Goal: Information Seeking & Learning: Check status

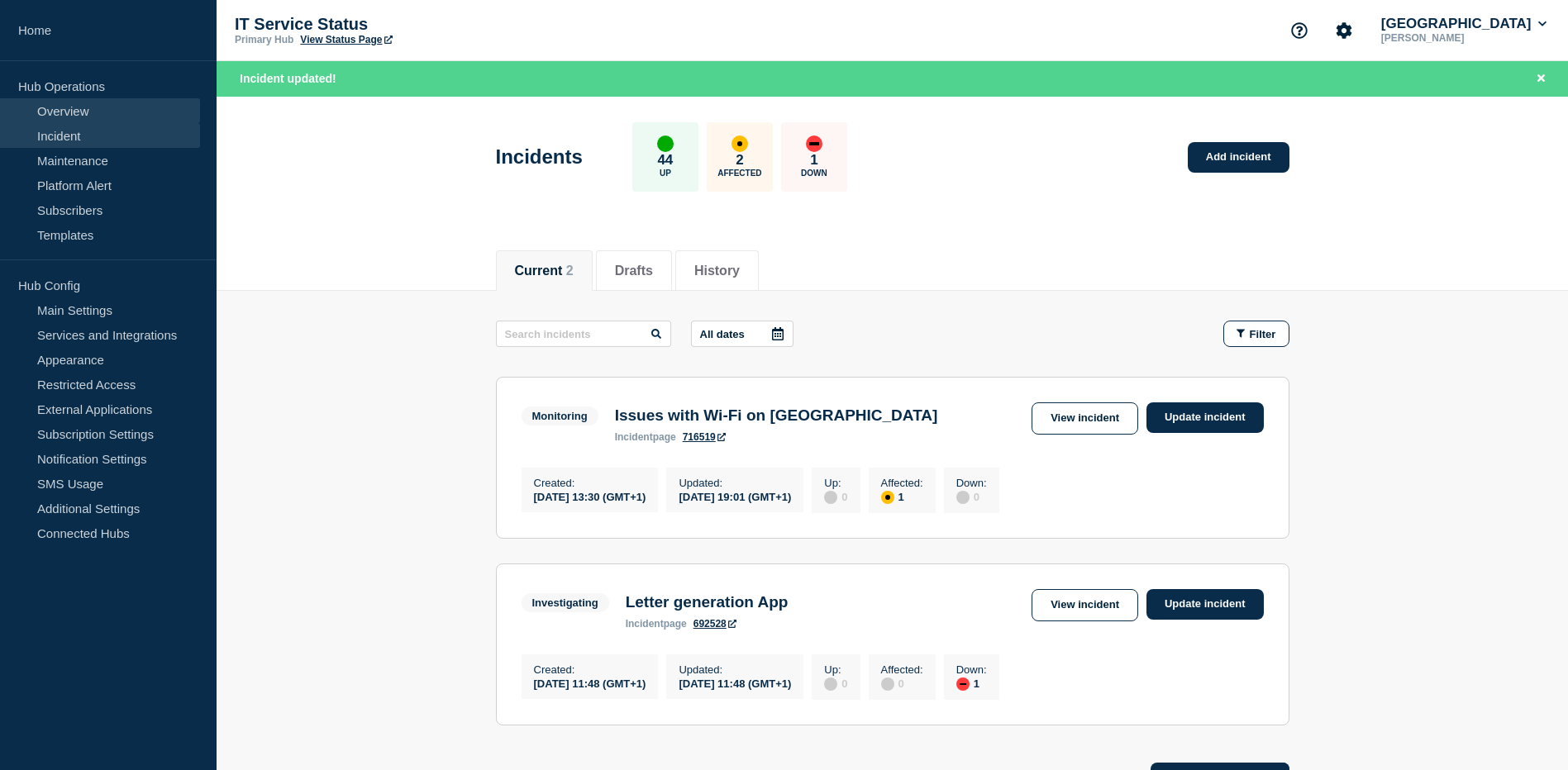
click at [64, 115] on link "Overview" at bounding box center [100, 110] width 200 height 25
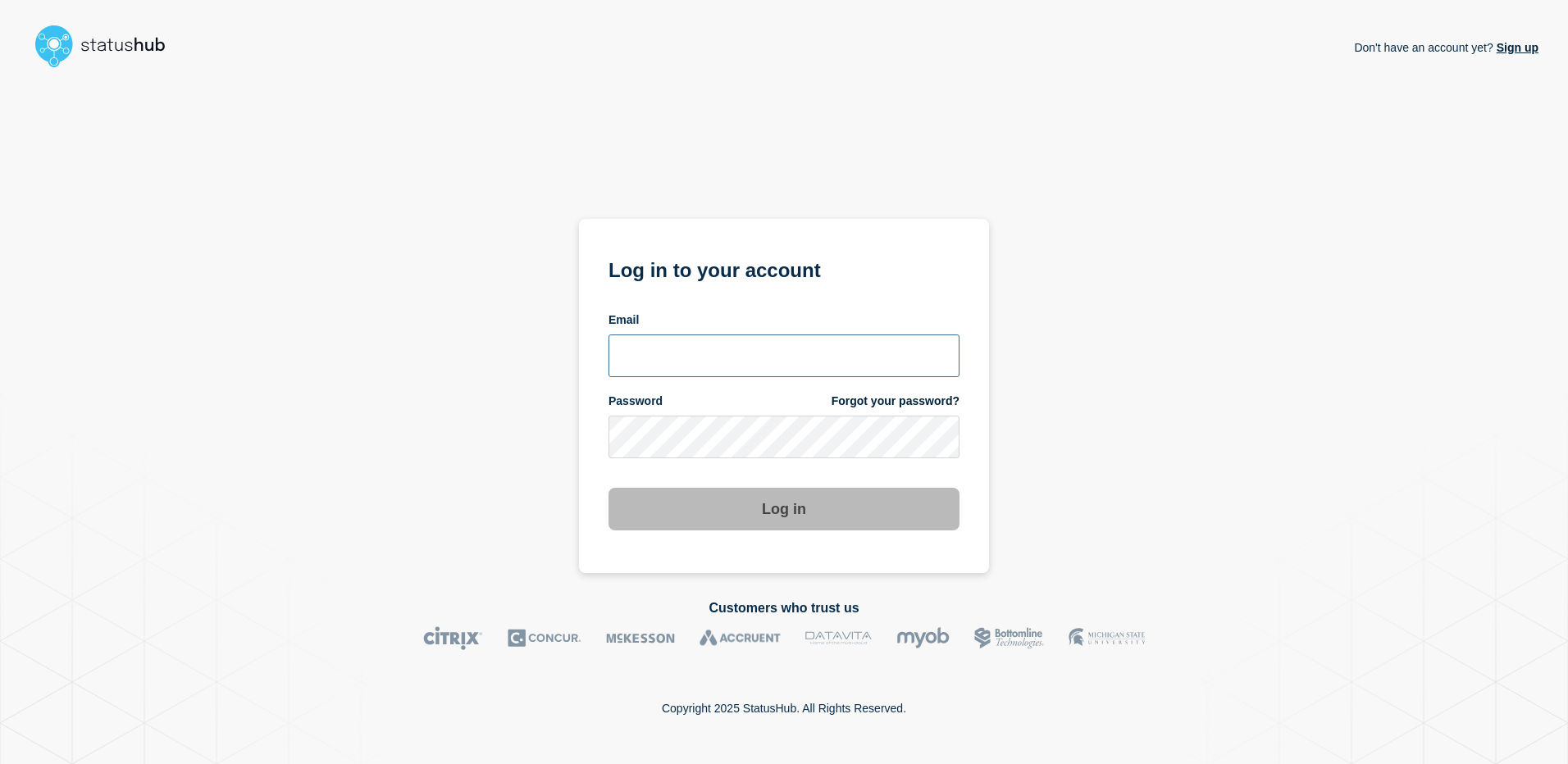
type input "[PERSON_NAME][EMAIL_ADDRESS][DOMAIN_NAME]"
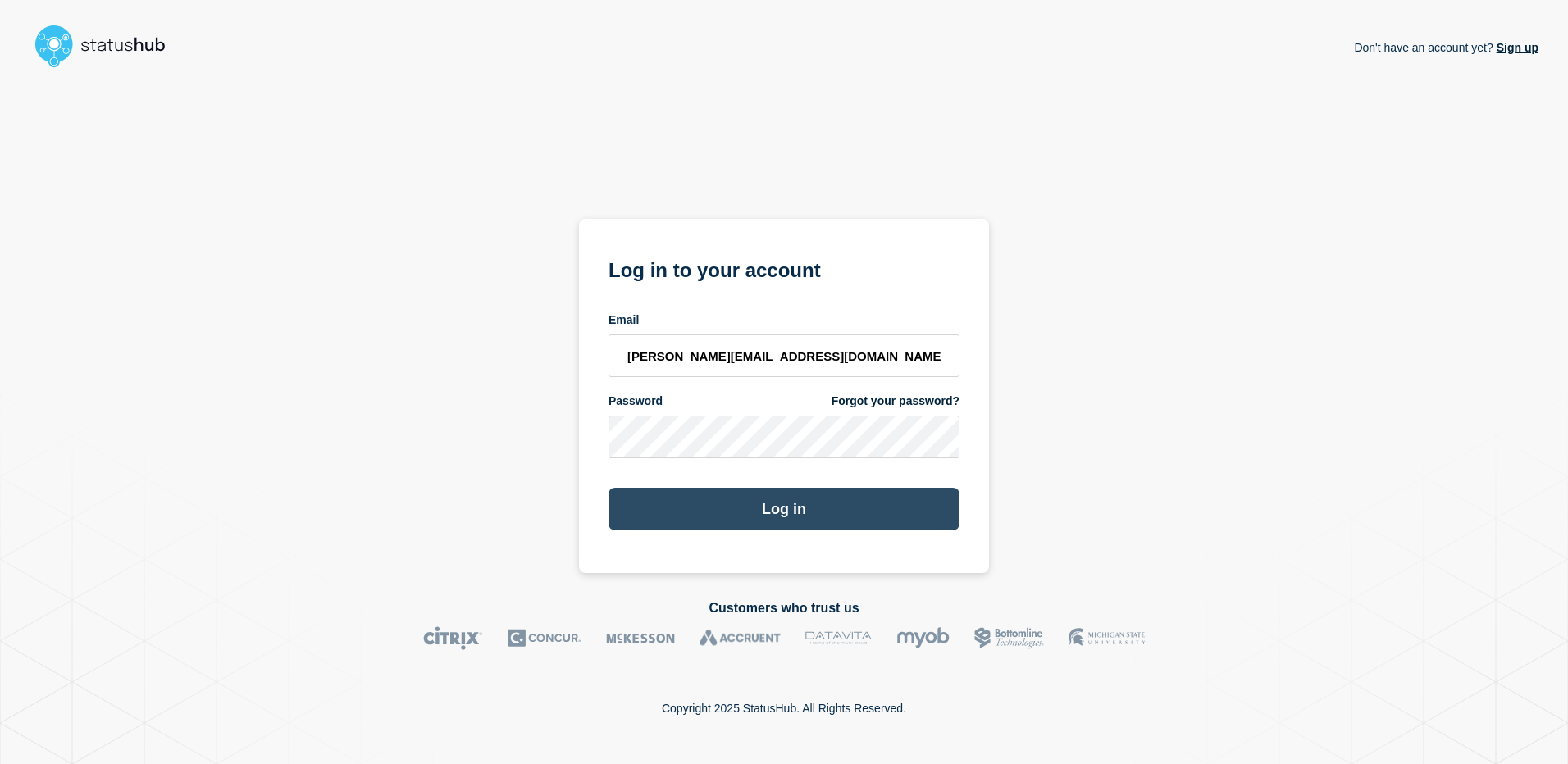
click at [760, 515] on button "Log in" at bounding box center [784, 508] width 351 height 43
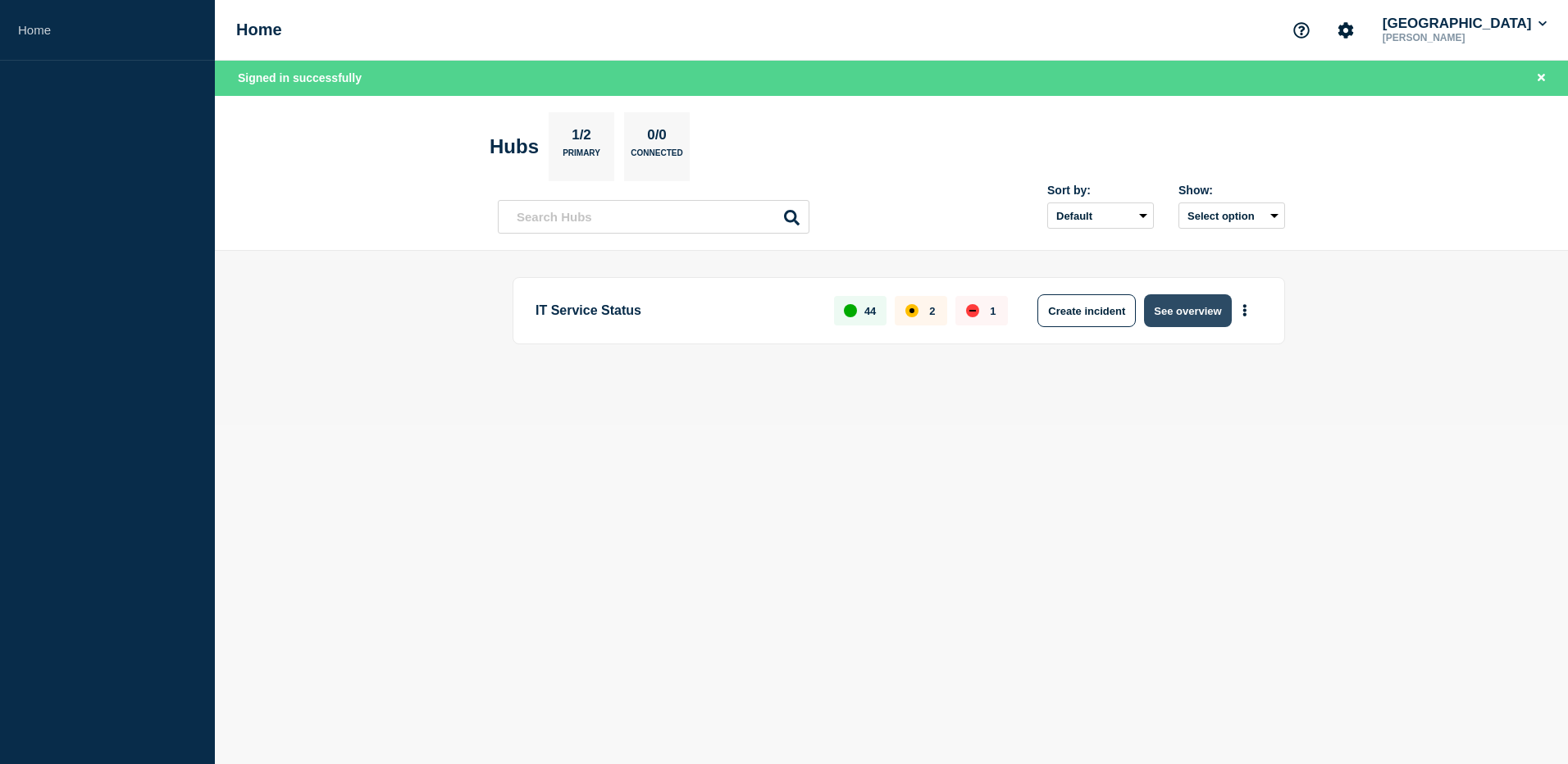
click at [1197, 309] on button "See overview" at bounding box center [1188, 311] width 87 height 33
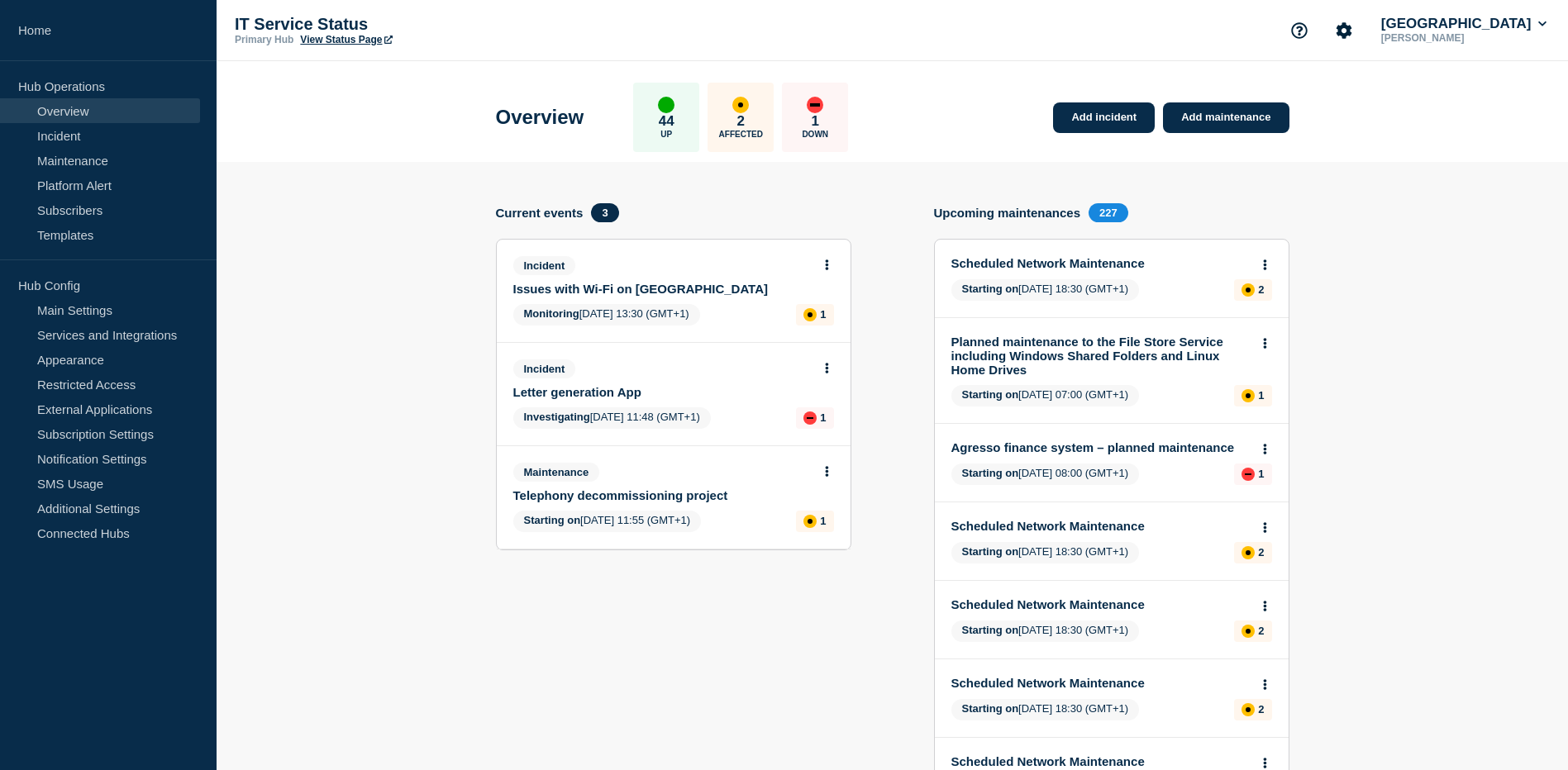
click at [684, 286] on link "Issues with Wi-Fi on [GEOGRAPHIC_DATA]" at bounding box center [662, 288] width 298 height 14
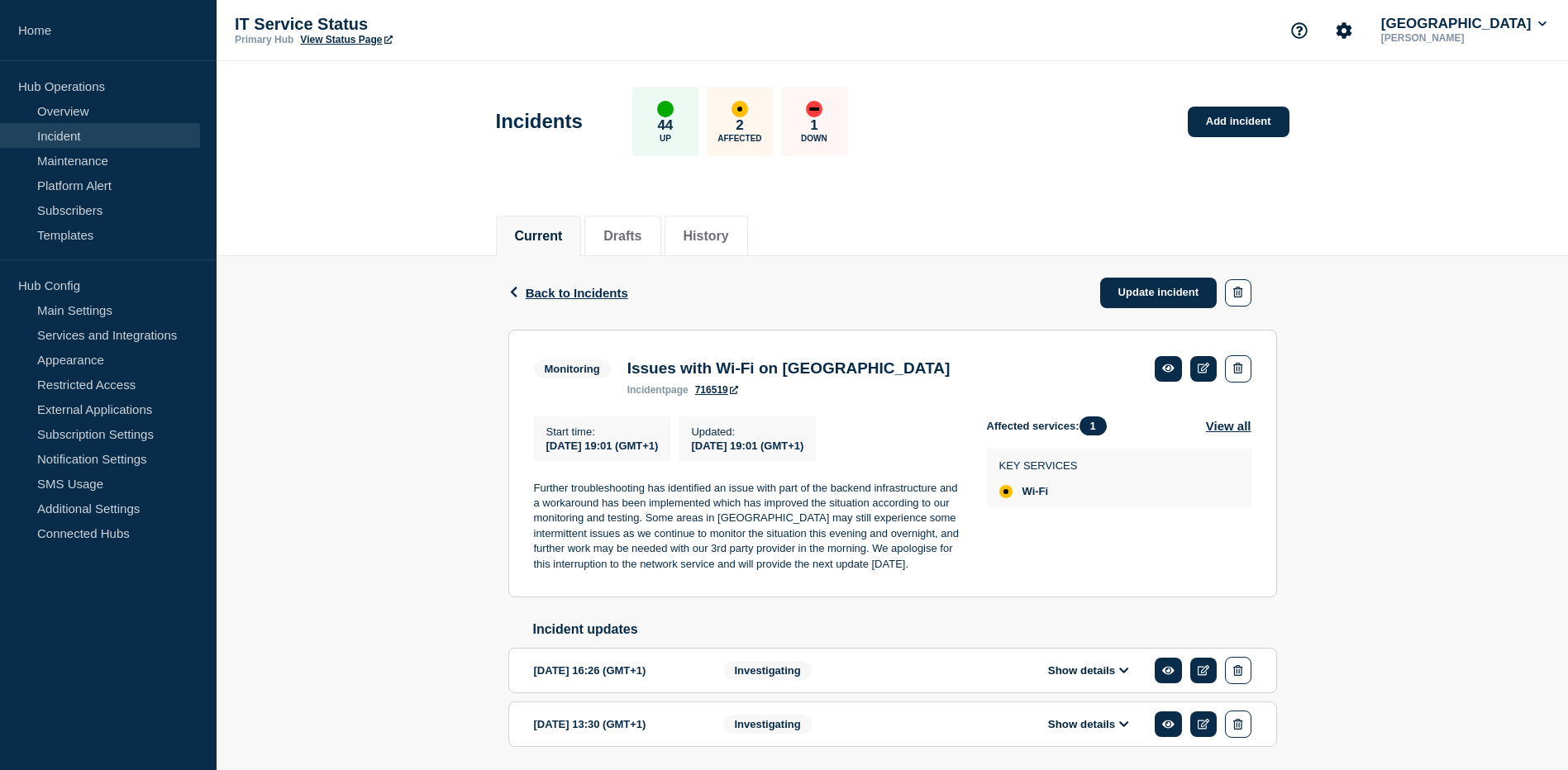
scroll to position [64, 0]
